Goal: Information Seeking & Learning: Find specific fact

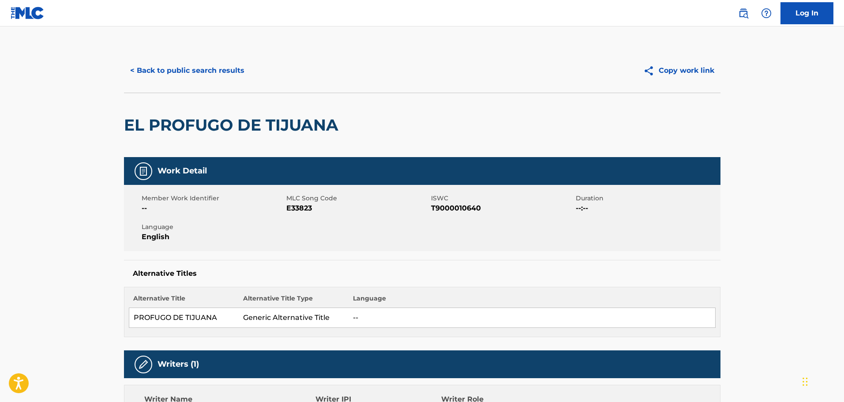
click at [219, 78] on button "< Back to public search results" at bounding box center [187, 71] width 127 height 22
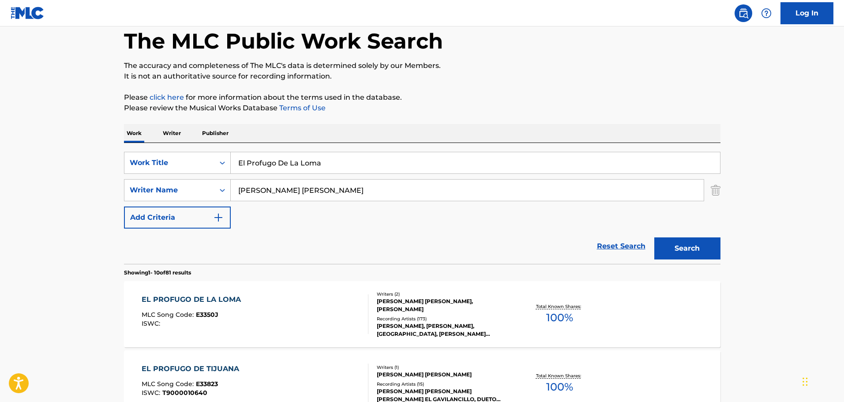
scroll to position [44, 0]
drag, startPoint x: 347, startPoint y: 165, endPoint x: 122, endPoint y: 156, distance: 225.2
click at [139, 155] on div "SearchWithCriteria756e628d-ed5e-4997-a3ae-29e1713c0d14 Work Title El Profugo De…" at bounding box center [422, 163] width 597 height 22
paste input "LOKERON X AMOR"
type input "LOKERON X AMOR"
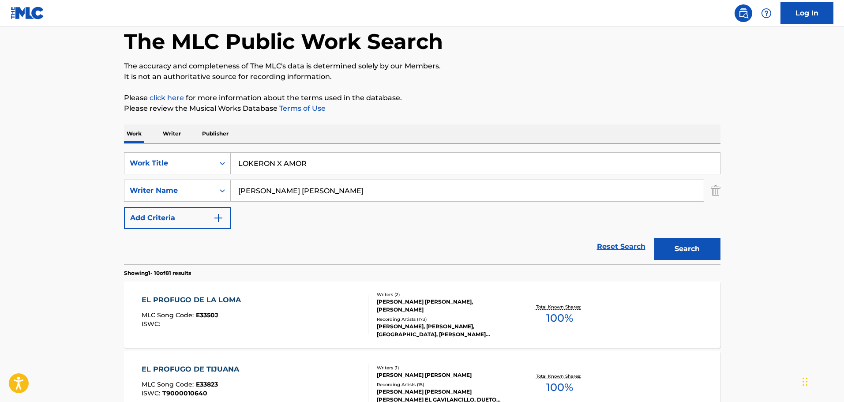
drag, startPoint x: 376, startPoint y: 194, endPoint x: 90, endPoint y: 168, distance: 287.1
click at [654, 238] on button "Search" at bounding box center [687, 249] width 66 height 22
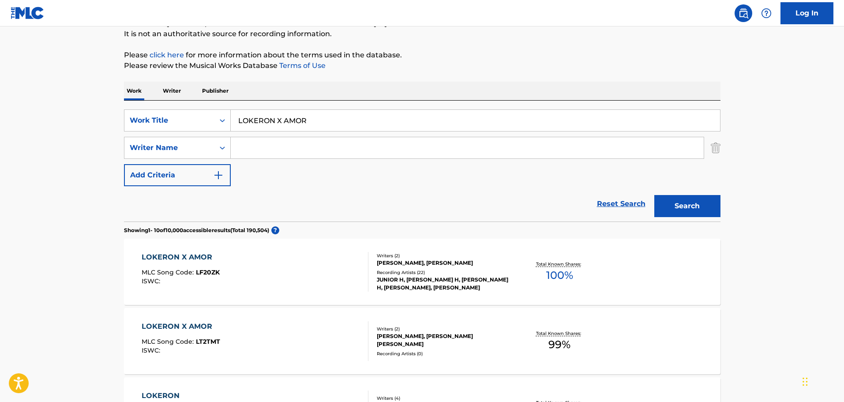
scroll to position [176, 0]
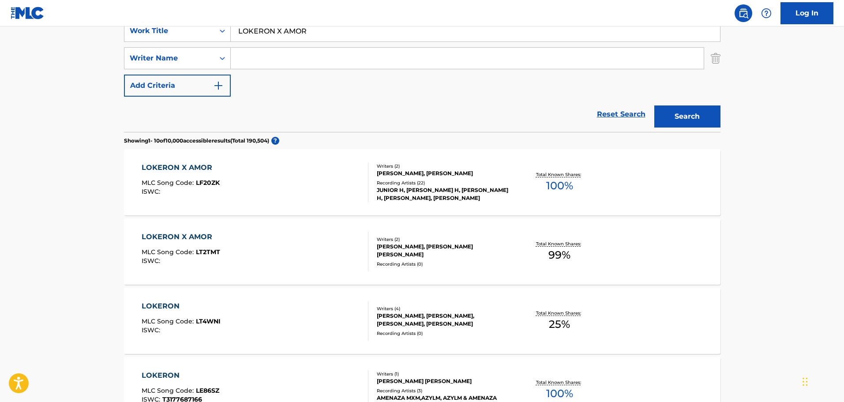
click at [185, 166] on div "LOKERON X AMOR" at bounding box center [181, 167] width 78 height 11
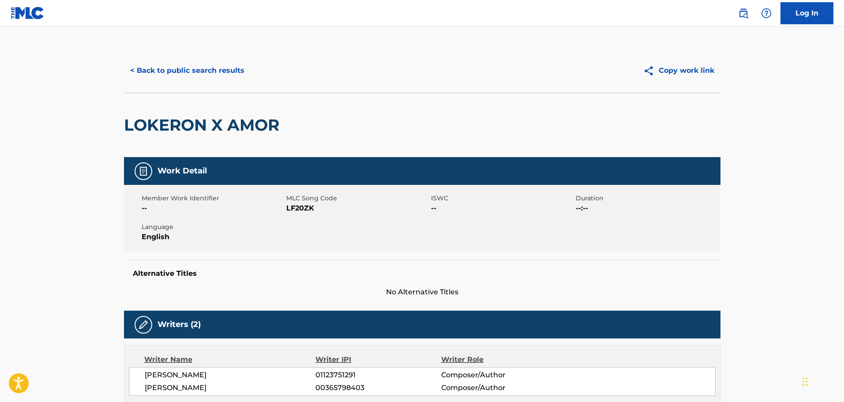
click at [156, 71] on button "< Back to public search results" at bounding box center [187, 71] width 127 height 22
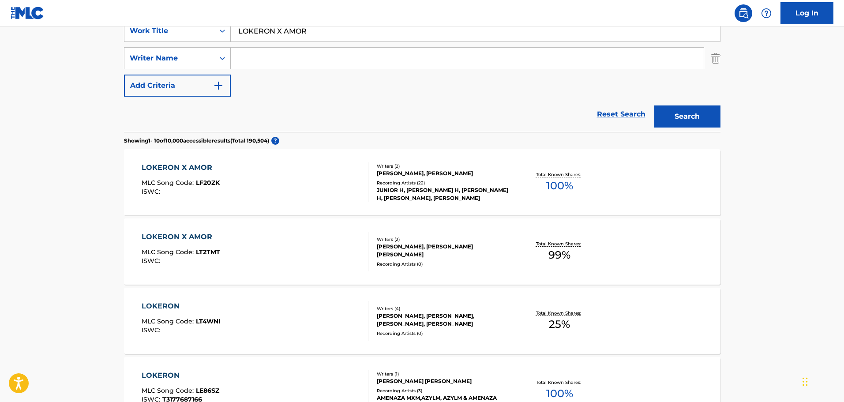
click at [169, 234] on div "LOKERON X AMOR" at bounding box center [181, 237] width 79 height 11
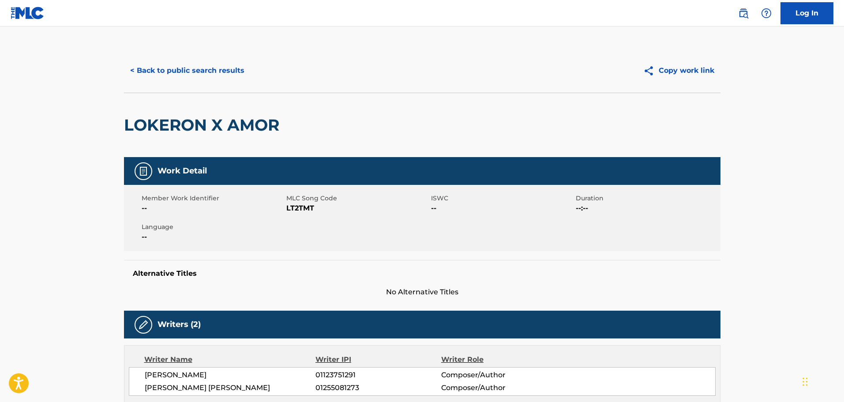
click at [194, 68] on button "< Back to public search results" at bounding box center [187, 71] width 127 height 22
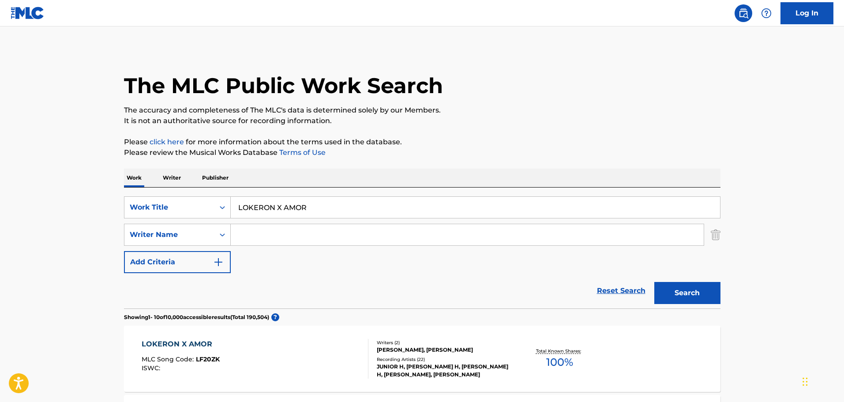
scroll to position [176, 0]
